Goal: Task Accomplishment & Management: Use online tool/utility

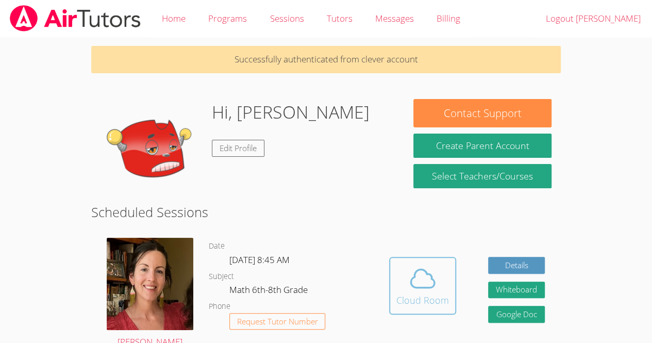
click at [416, 287] on icon at bounding box center [423, 279] width 24 height 18
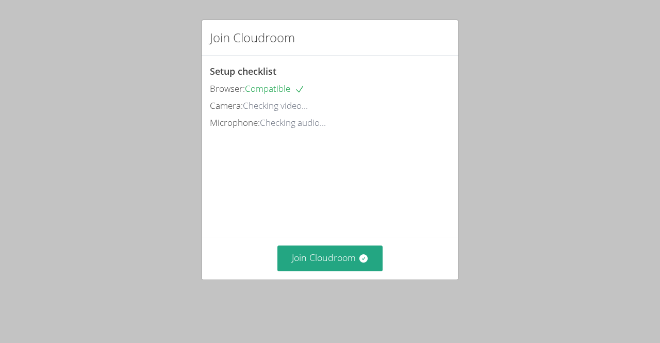
click at [350, 279] on div "Join Cloudroom" at bounding box center [330, 258] width 257 height 42
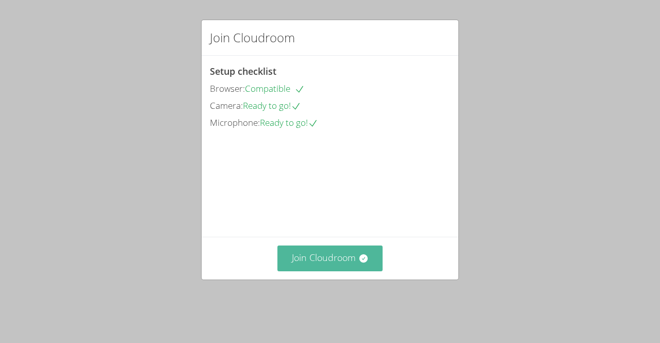
click at [349, 270] on button "Join Cloudroom" at bounding box center [330, 257] width 106 height 25
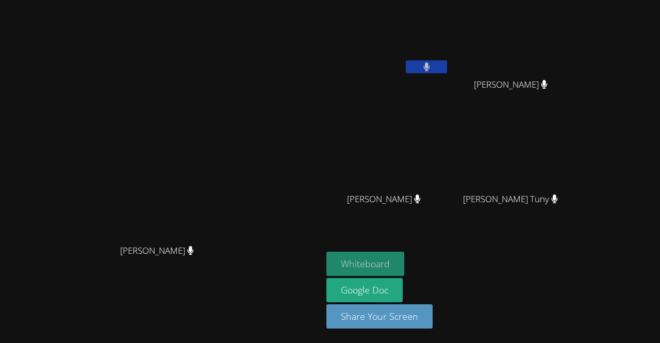
click at [355, 259] on button "Whiteboard" at bounding box center [365, 264] width 78 height 24
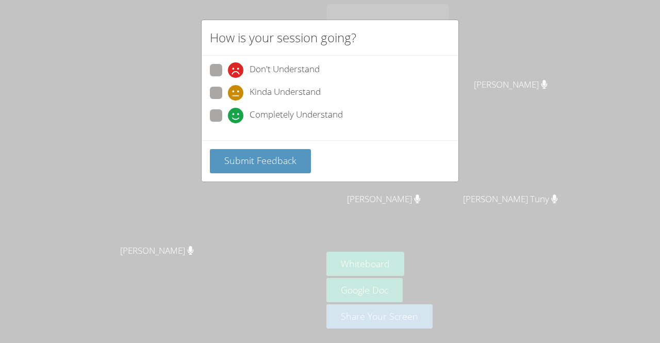
click at [397, 112] on div "Completely Understand" at bounding box center [330, 118] width 240 height 19
click at [354, 125] on div "Completely Understand" at bounding box center [330, 118] width 240 height 19
click at [338, 120] on span "Completely Understand" at bounding box center [295, 115] width 93 height 15
click at [237, 118] on input "Completely Understand" at bounding box center [232, 113] width 9 height 9
radio input "true"
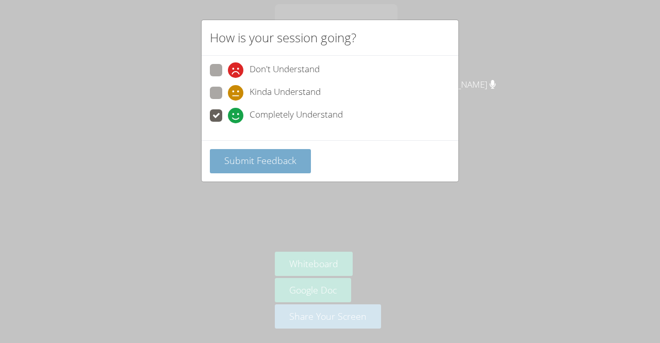
click at [296, 156] on button "Submit Feedback" at bounding box center [260, 161] width 101 height 24
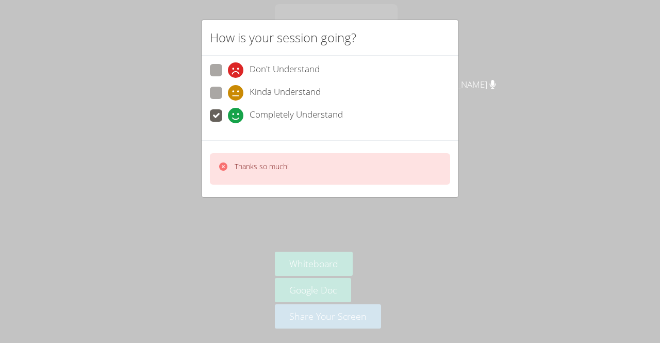
click at [375, 92] on div "Kinda Understand" at bounding box center [330, 96] width 240 height 19
click at [352, 105] on div "Don't Understand Kinda Understand Completely Understand" at bounding box center [330, 96] width 240 height 64
click at [304, 72] on span "Don't Understand" at bounding box center [284, 69] width 70 height 15
click at [237, 72] on input "Don't Understand" at bounding box center [232, 68] width 9 height 9
radio input "true"
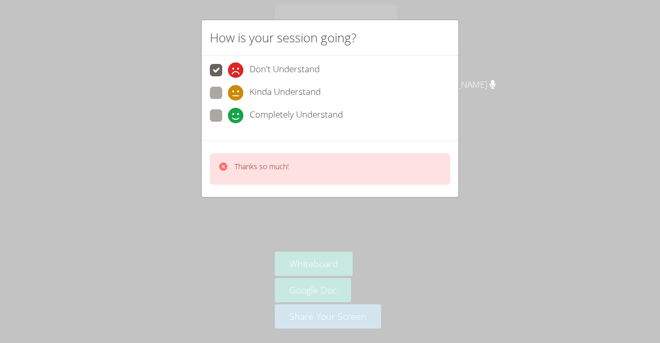
click at [366, 122] on div "Completely Understand" at bounding box center [330, 118] width 240 height 19
click at [372, 112] on div "Completely Understand" at bounding box center [330, 118] width 240 height 19
click at [364, 110] on div "Completely Understand" at bounding box center [330, 118] width 240 height 19
